Goal: Task Accomplishment & Management: Complete application form

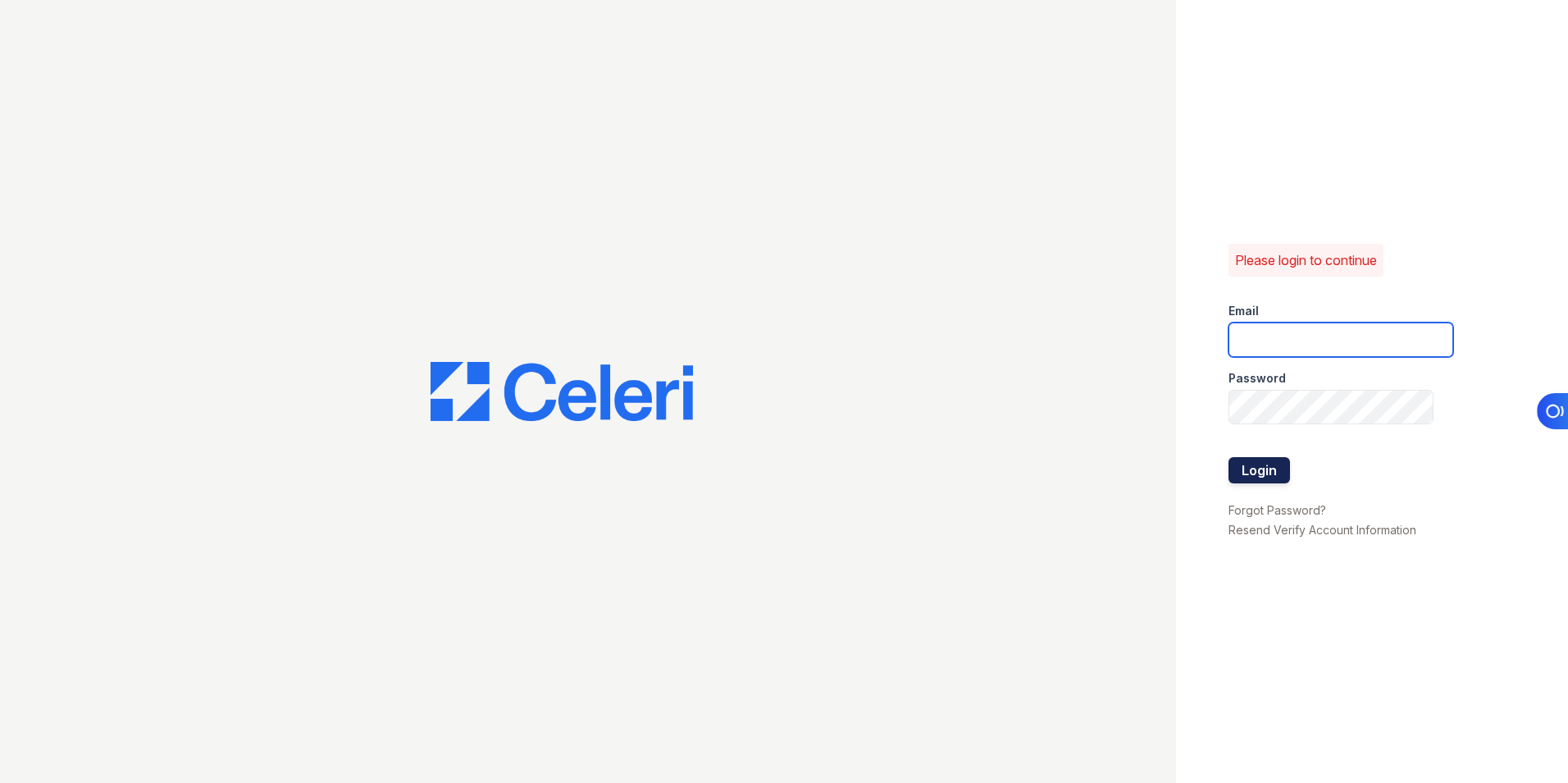
type input "[EMAIL_ADDRESS][DOMAIN_NAME]"
click at [1245, 469] on button "Login" at bounding box center [1258, 470] width 62 height 26
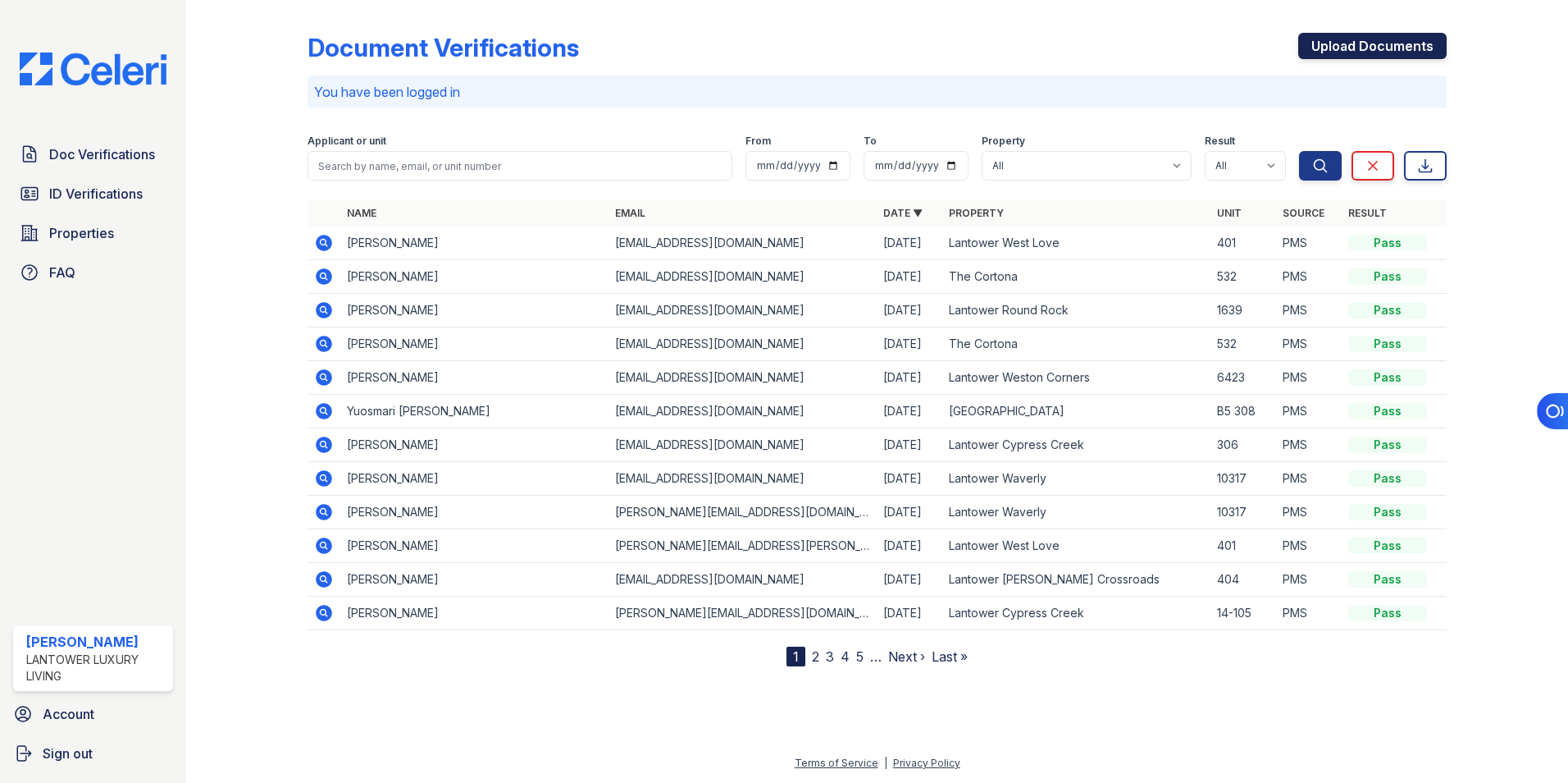
drag, startPoint x: 1382, startPoint y: 47, endPoint x: 1332, endPoint y: 51, distance: 50.2
click at [1381, 47] on link "Upload Documents" at bounding box center [1372, 45] width 149 height 26
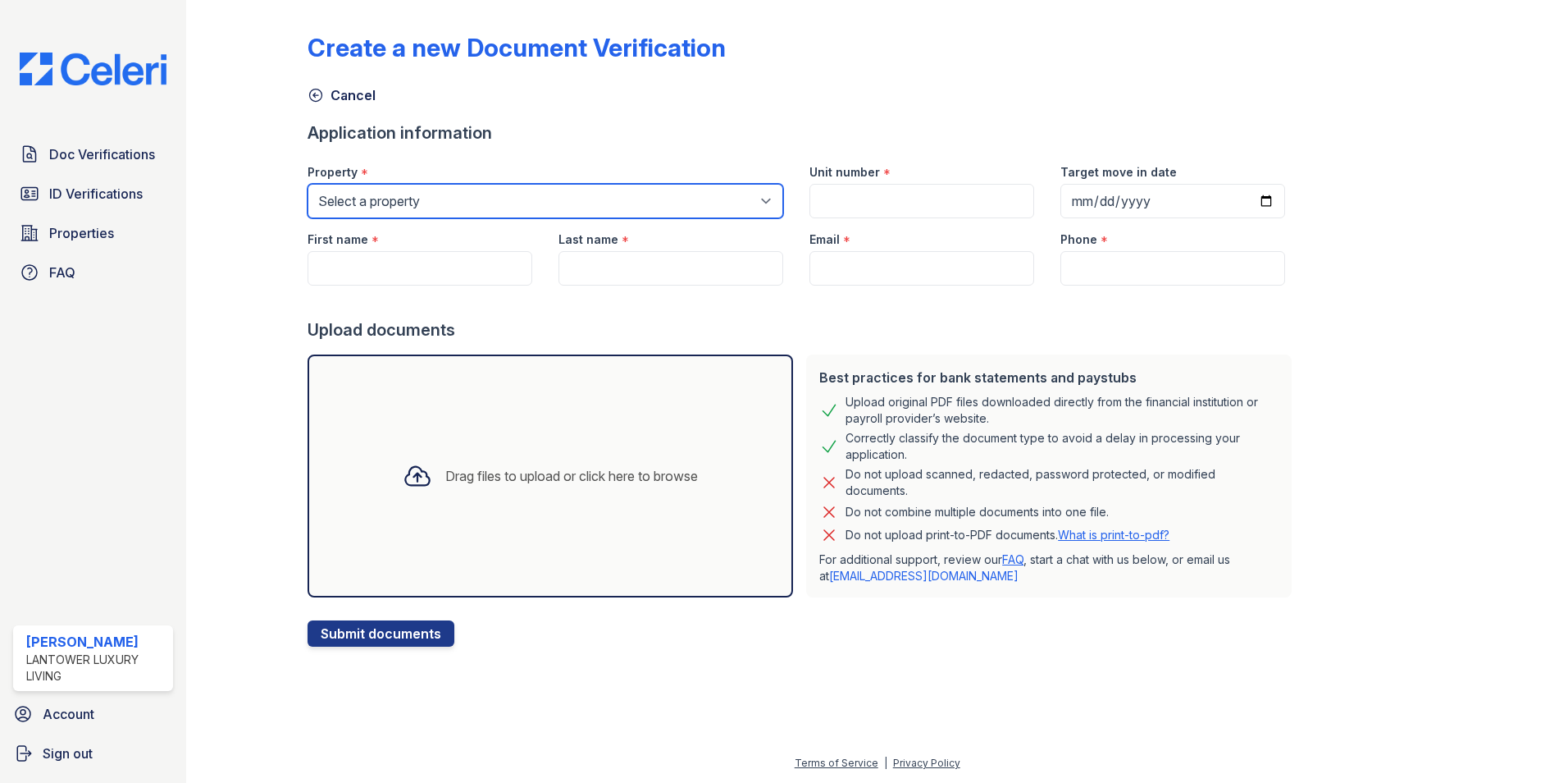
drag, startPoint x: 391, startPoint y: 202, endPoint x: 397, endPoint y: 216, distance: 15.2
click at [391, 203] on select "Select a property Lantower [PERSON_NAME] [GEOGRAPHIC_DATA] [GEOGRAPHIC_DATA][PE…" at bounding box center [545, 201] width 476 height 34
select select "4618"
click at [308, 184] on select "Select a property Lantower [PERSON_NAME] [GEOGRAPHIC_DATA] [GEOGRAPHIC_DATA][PE…" at bounding box center [545, 201] width 476 height 34
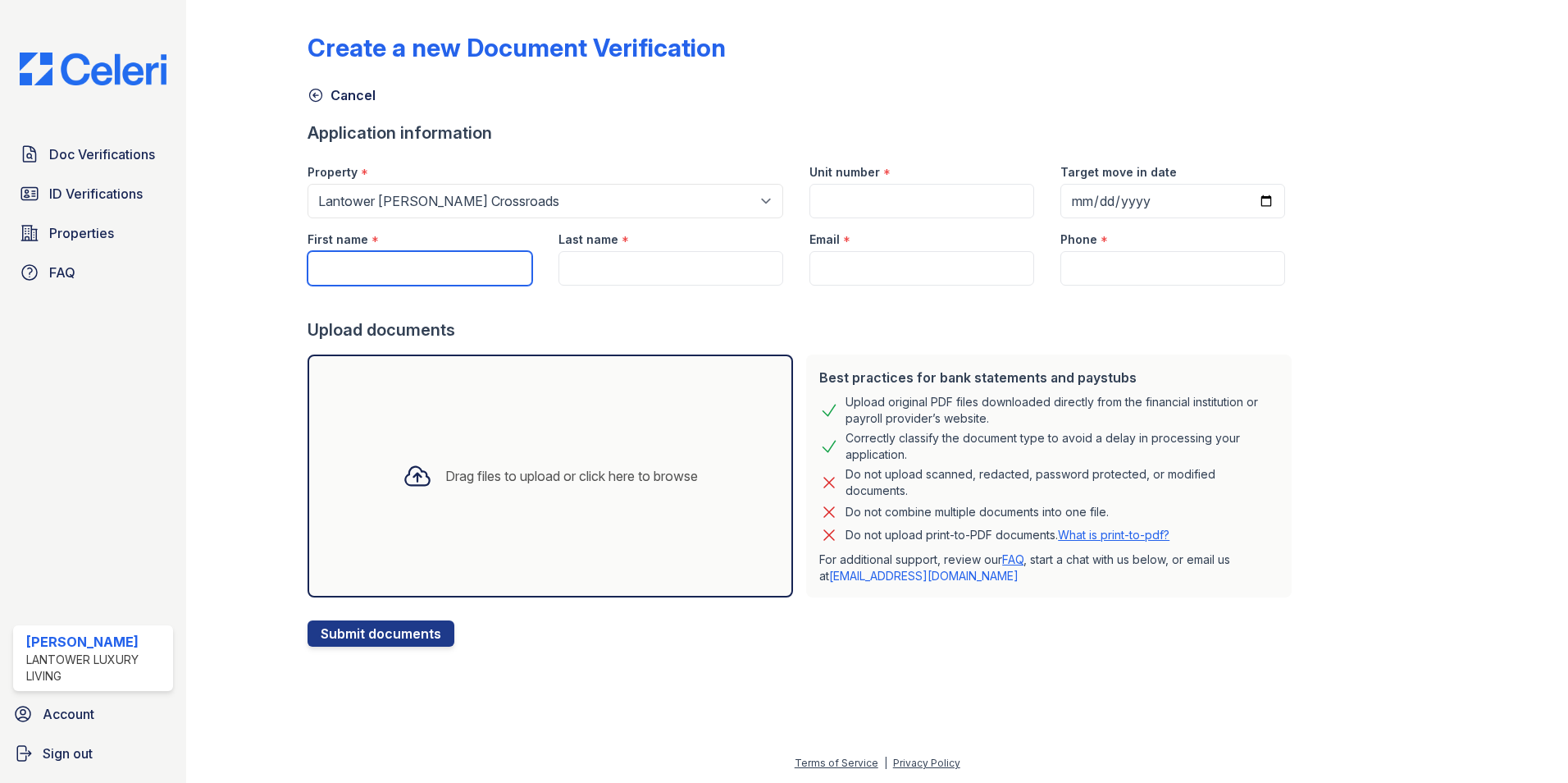
click at [392, 270] on input "First name" at bounding box center [419, 268] width 225 height 34
type input "[PERSON_NAME]"
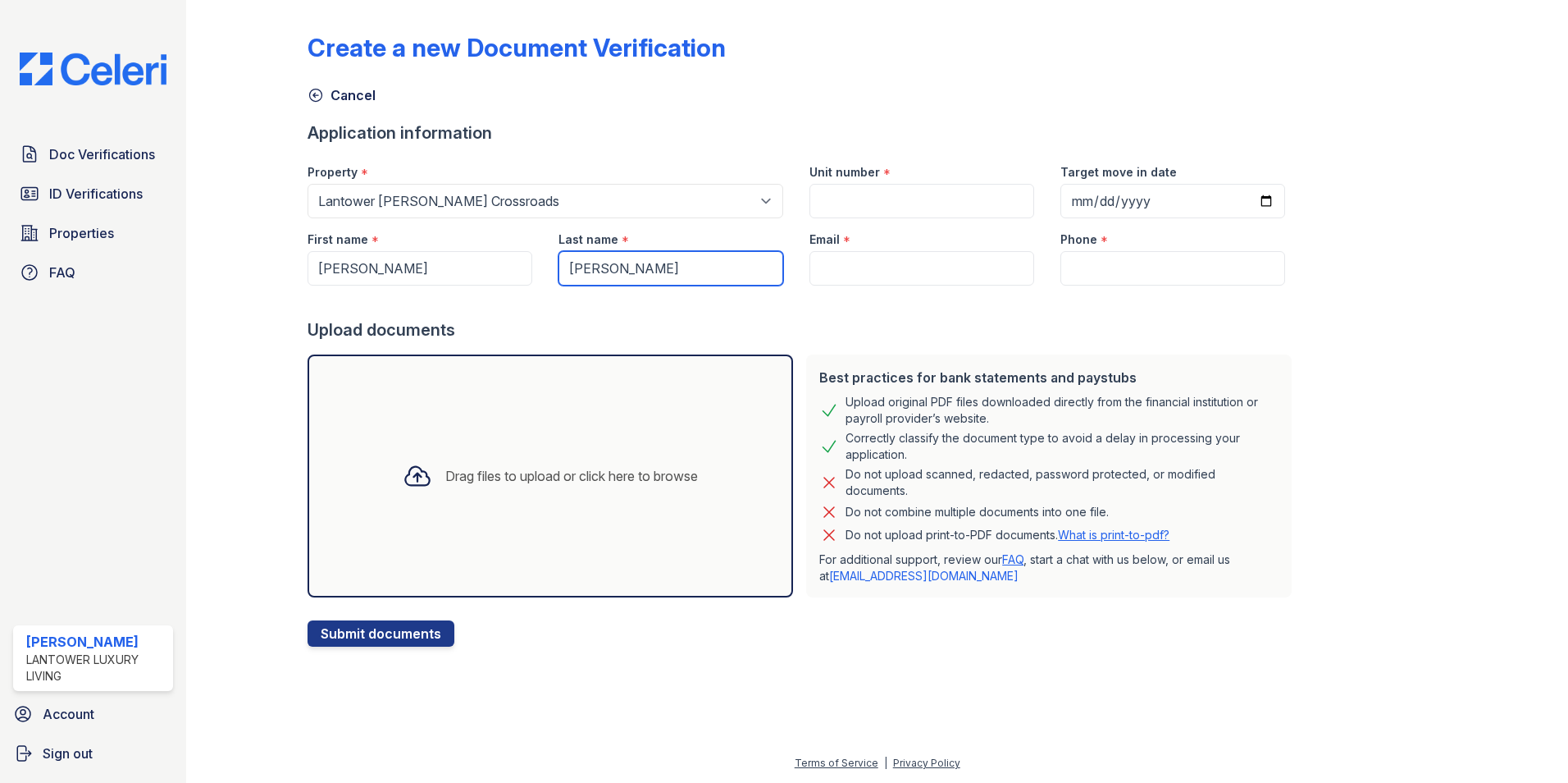
type input "[EMAIL_ADDRESS][DOMAIN_NAME]"
type input "8130000000"
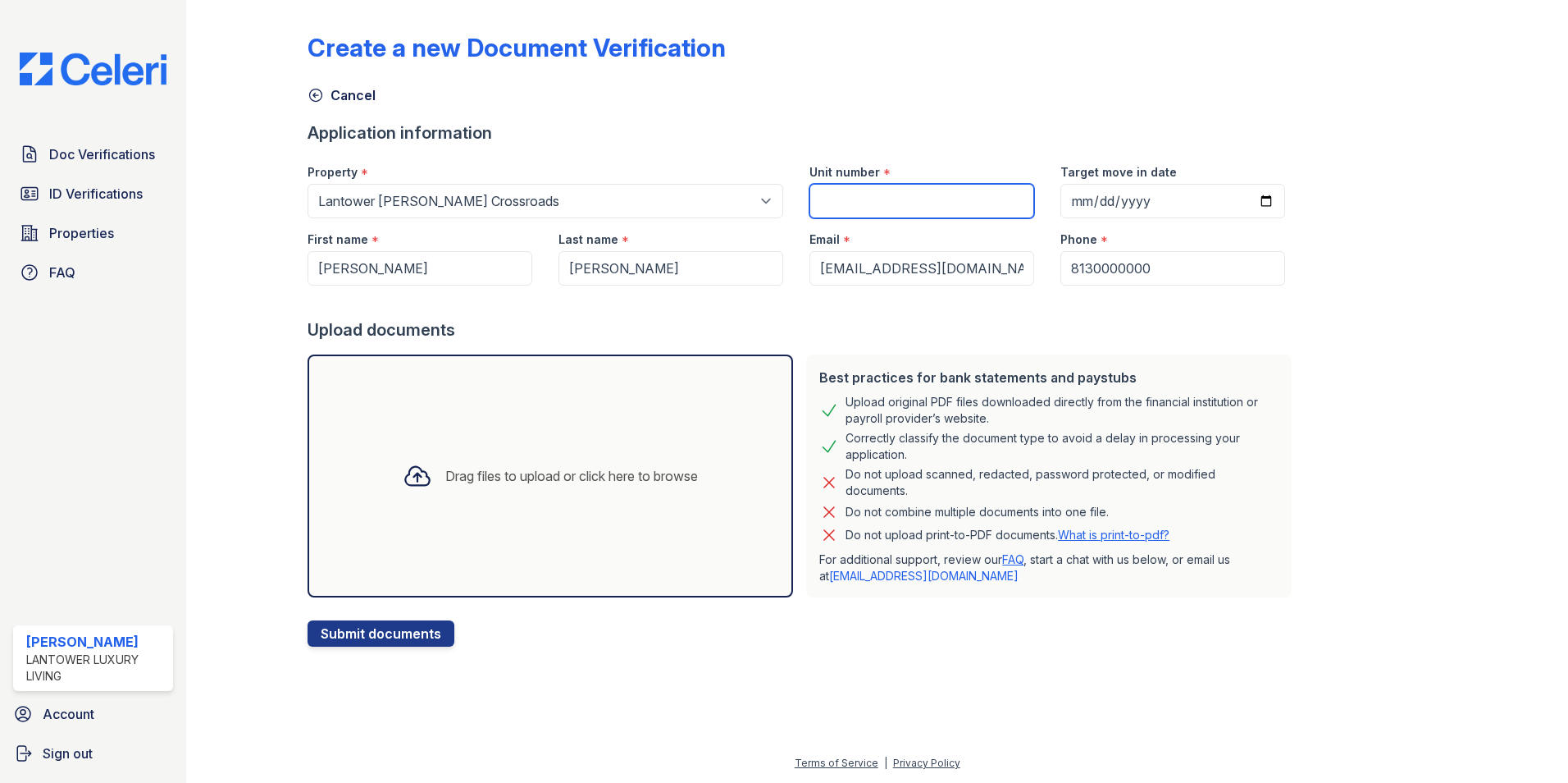
click at [824, 193] on input "Unit number" at bounding box center [921, 201] width 225 height 34
type input "12-202"
click at [497, 483] on div "Drag files to upload or click here to browse" at bounding box center [571, 475] width 252 height 19
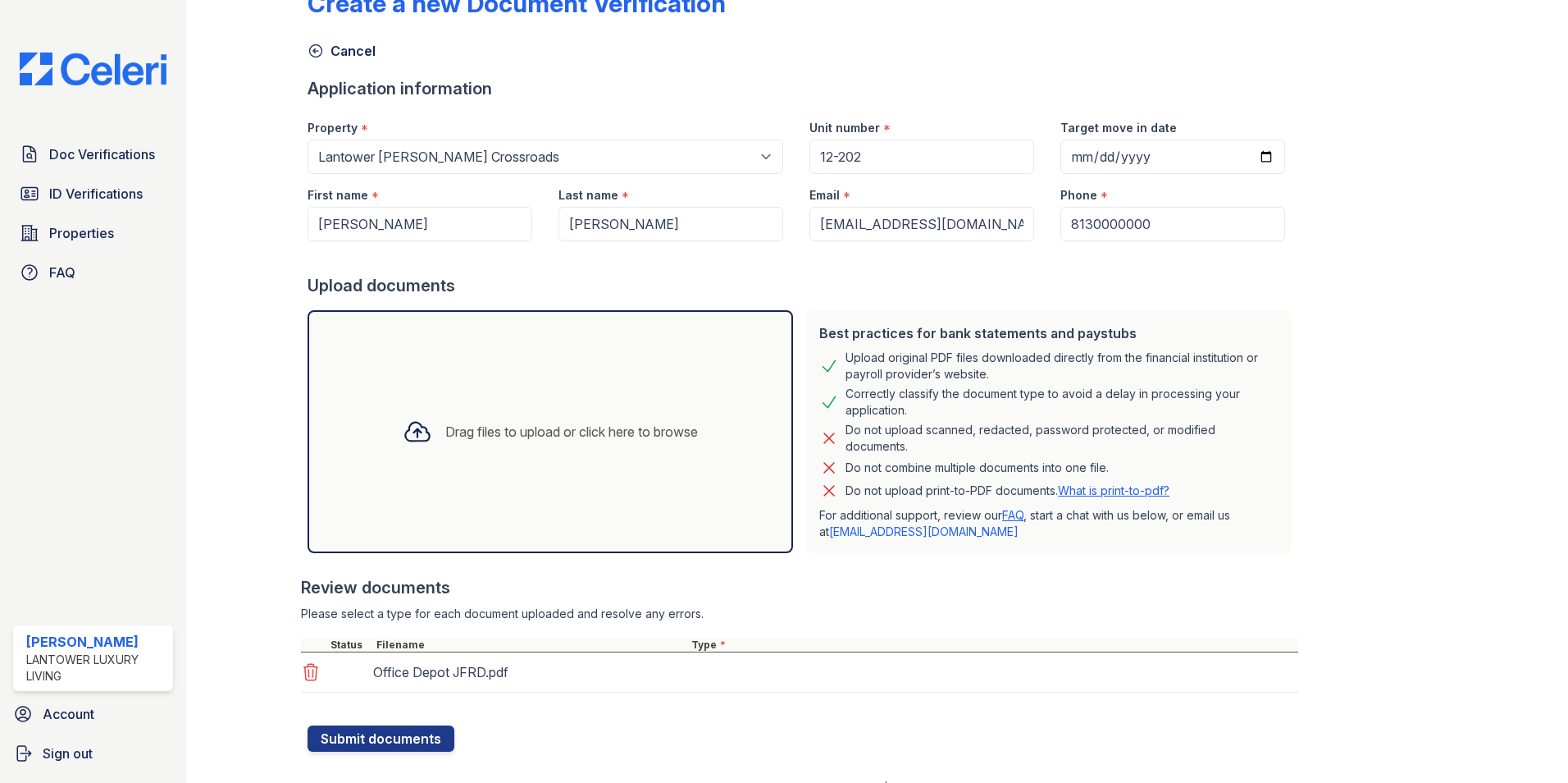
scroll to position [69, 0]
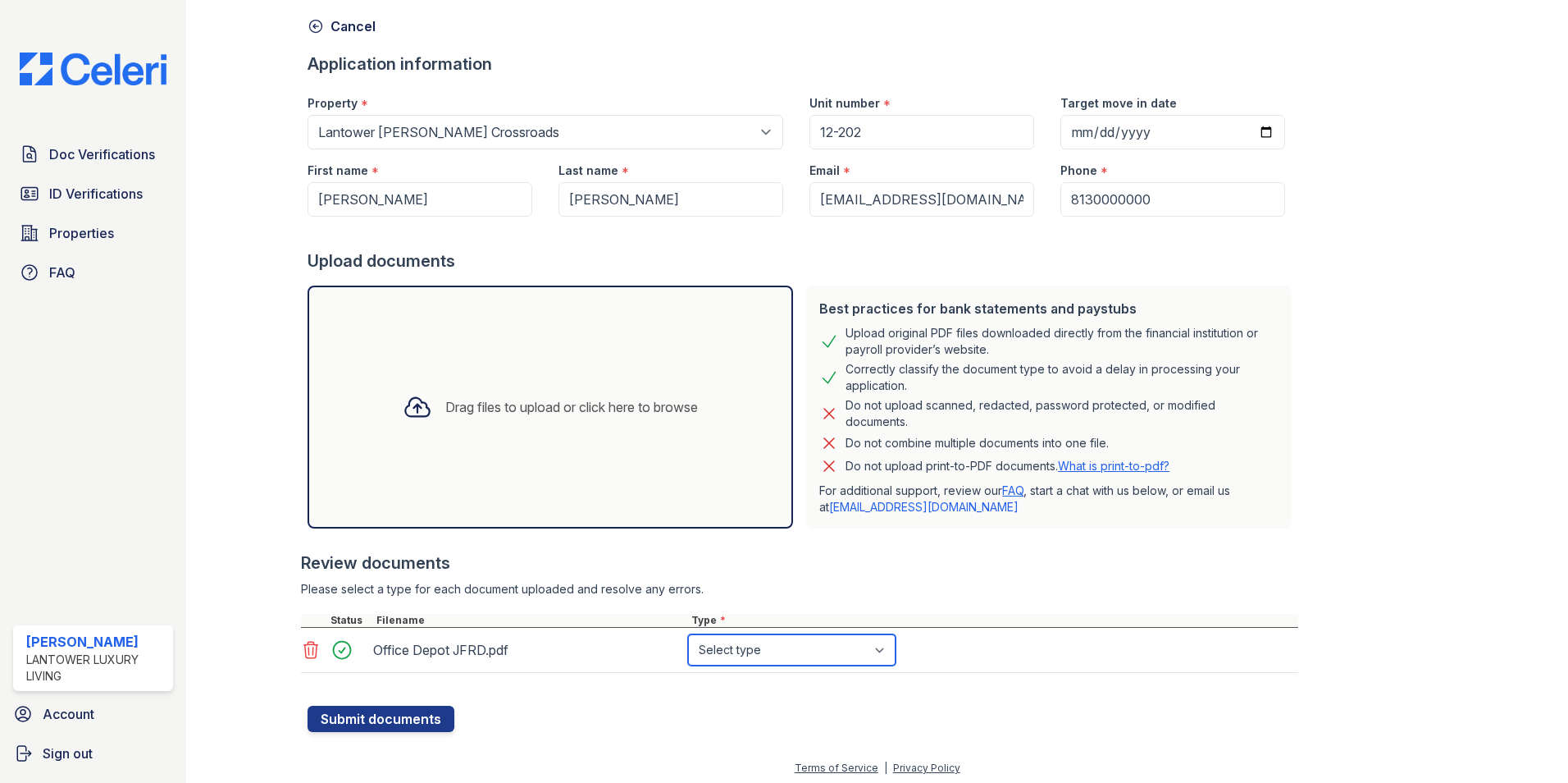
drag, startPoint x: 767, startPoint y: 656, endPoint x: 770, endPoint y: 677, distance: 21.2
click at [767, 656] on select "Select type Paystub Bank Statement Offer Letter Tax Documents Benefit Award Let…" at bounding box center [791, 650] width 207 height 31
select select "paystub"
click at [687, 634] on select "Select type Paystub Bank Statement Offer Letter Tax Documents Benefit Award Let…" at bounding box center [791, 650] width 207 height 31
click at [377, 716] on button "Submit documents" at bounding box center [381, 718] width 147 height 26
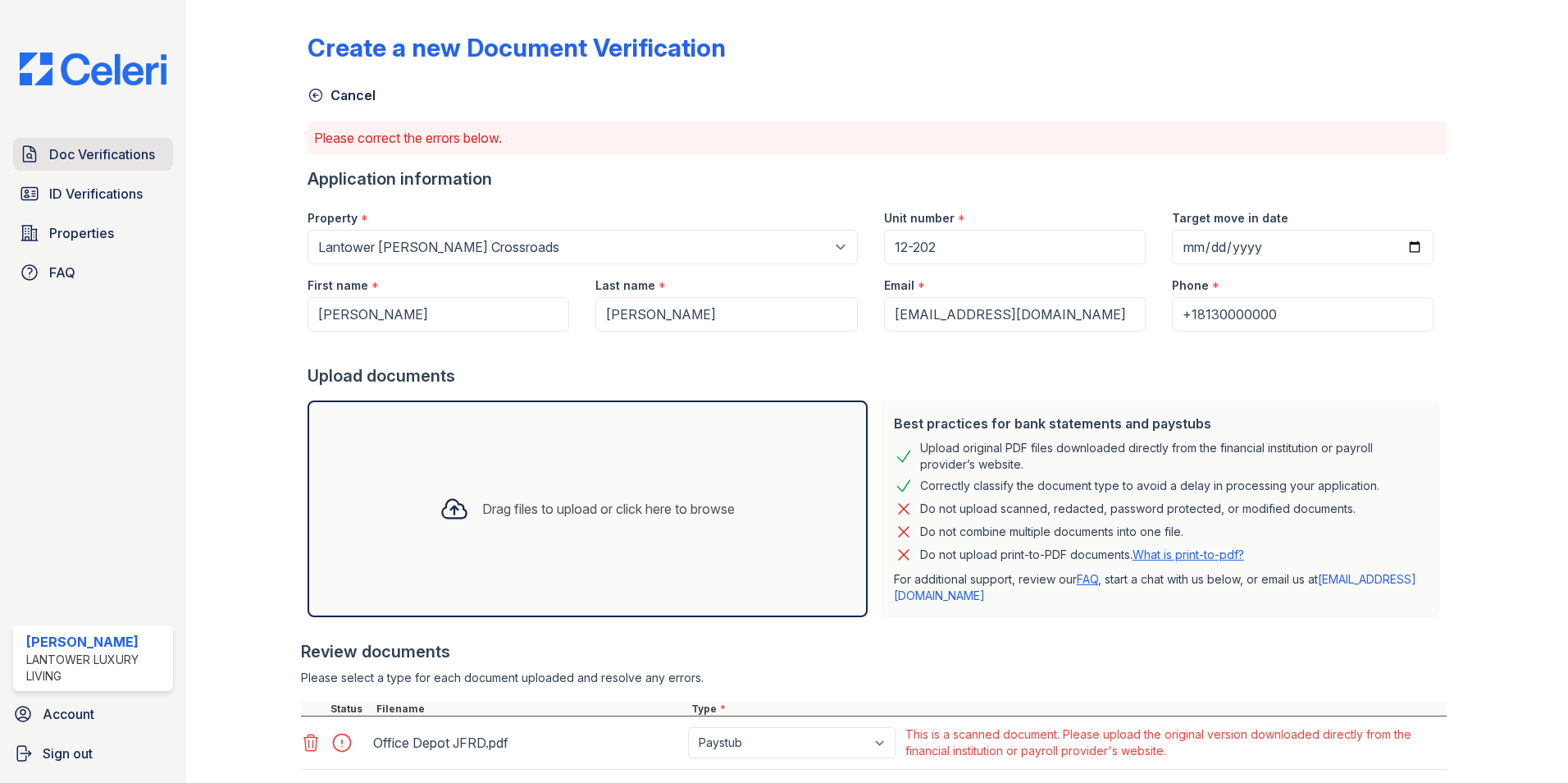
click at [68, 154] on span "Doc Verifications" at bounding box center [102, 153] width 105 height 19
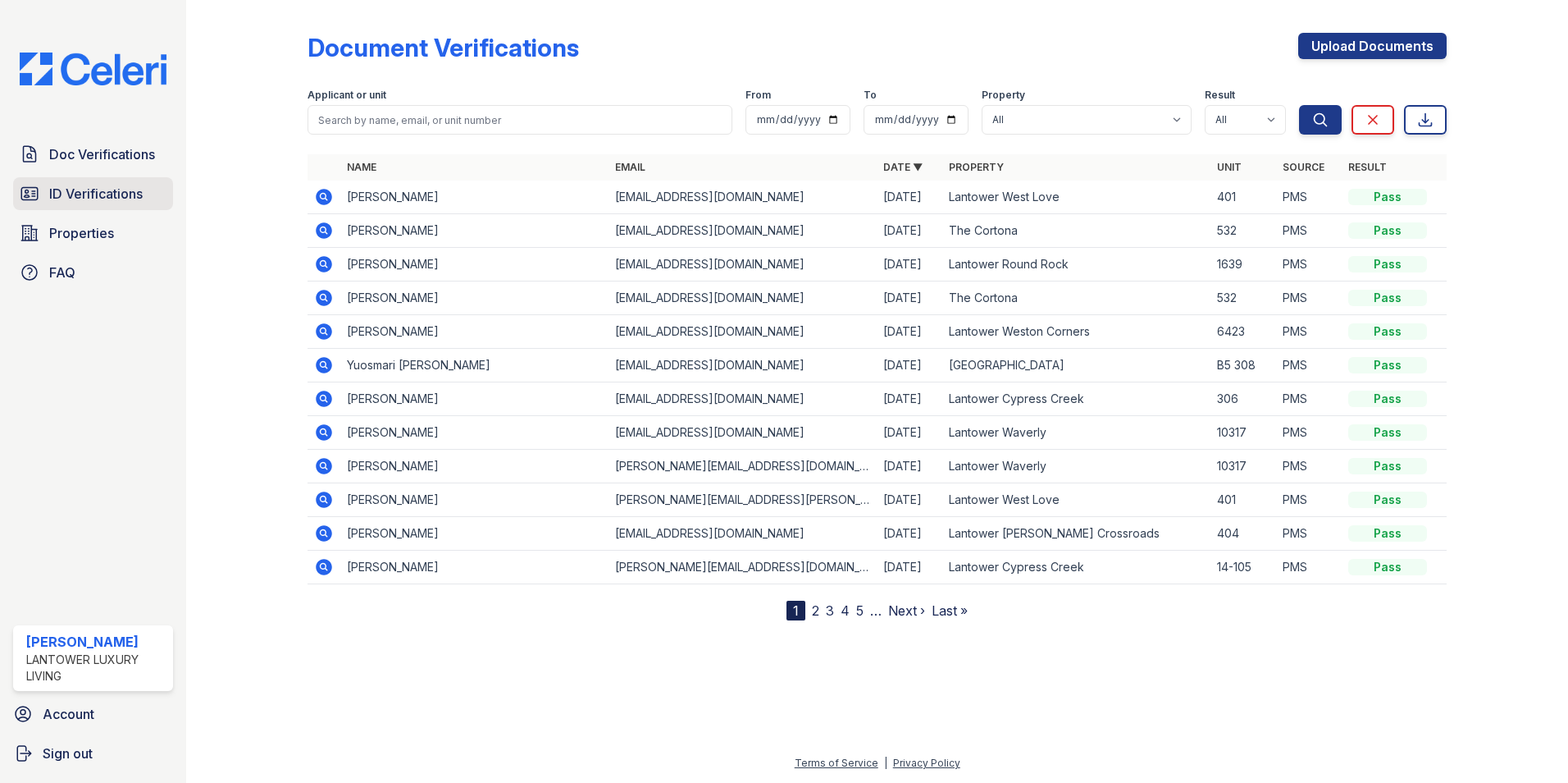
click at [107, 189] on span "ID Verifications" at bounding box center [95, 193] width 93 height 19
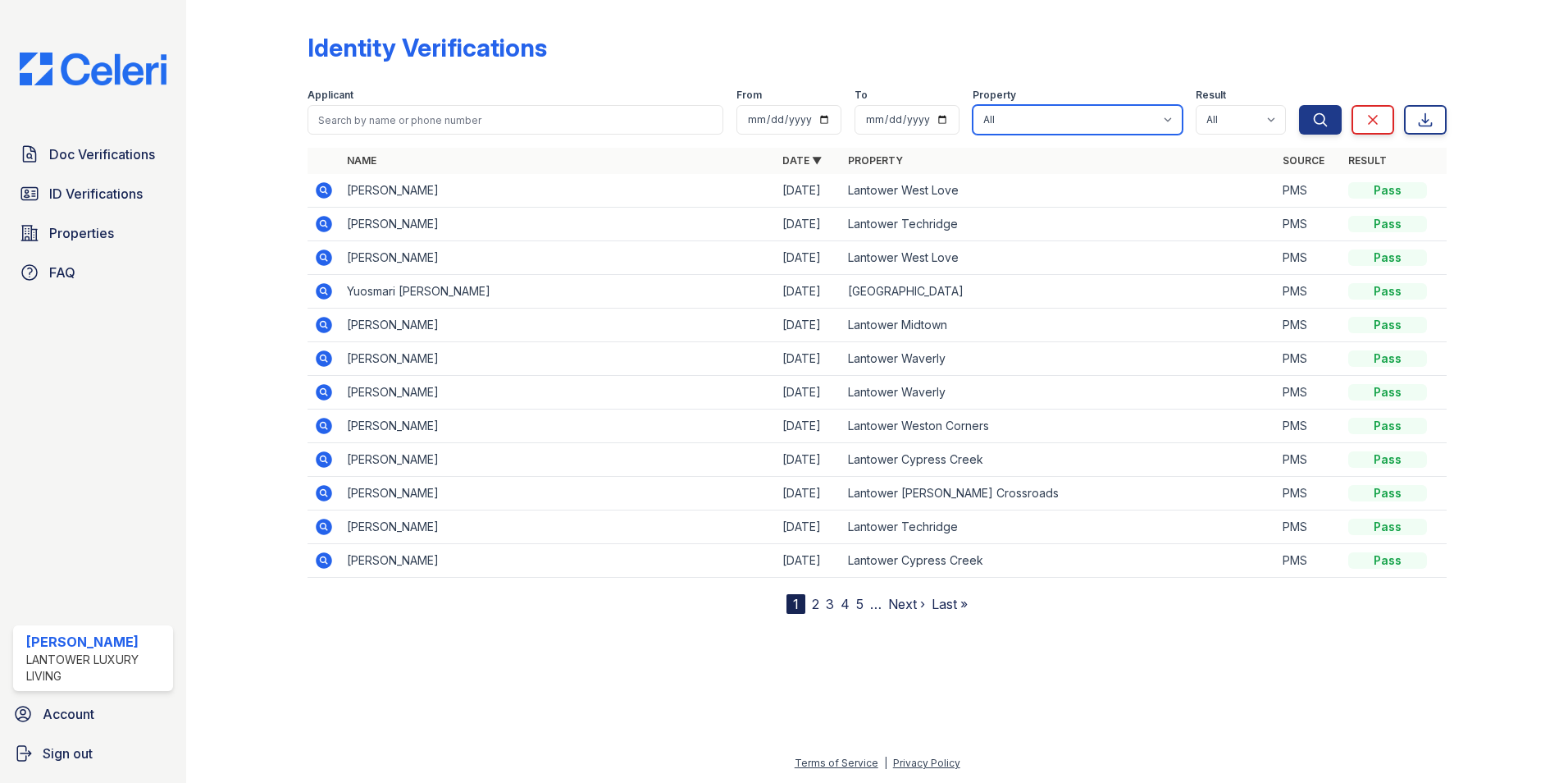
click at [1038, 118] on select "All Lantower [PERSON_NAME] [GEOGRAPHIC_DATA] [GEOGRAPHIC_DATA][PERSON_NAME] [GE…" at bounding box center [1076, 120] width 210 height 30
select select "4618"
click at [975, 105] on select "All Lantower [PERSON_NAME] [GEOGRAPHIC_DATA] [GEOGRAPHIC_DATA][PERSON_NAME] [GE…" at bounding box center [1076, 120] width 210 height 30
click at [1327, 124] on icon "submit" at bounding box center [1320, 120] width 17 height 17
